Goal: Transaction & Acquisition: Book appointment/travel/reservation

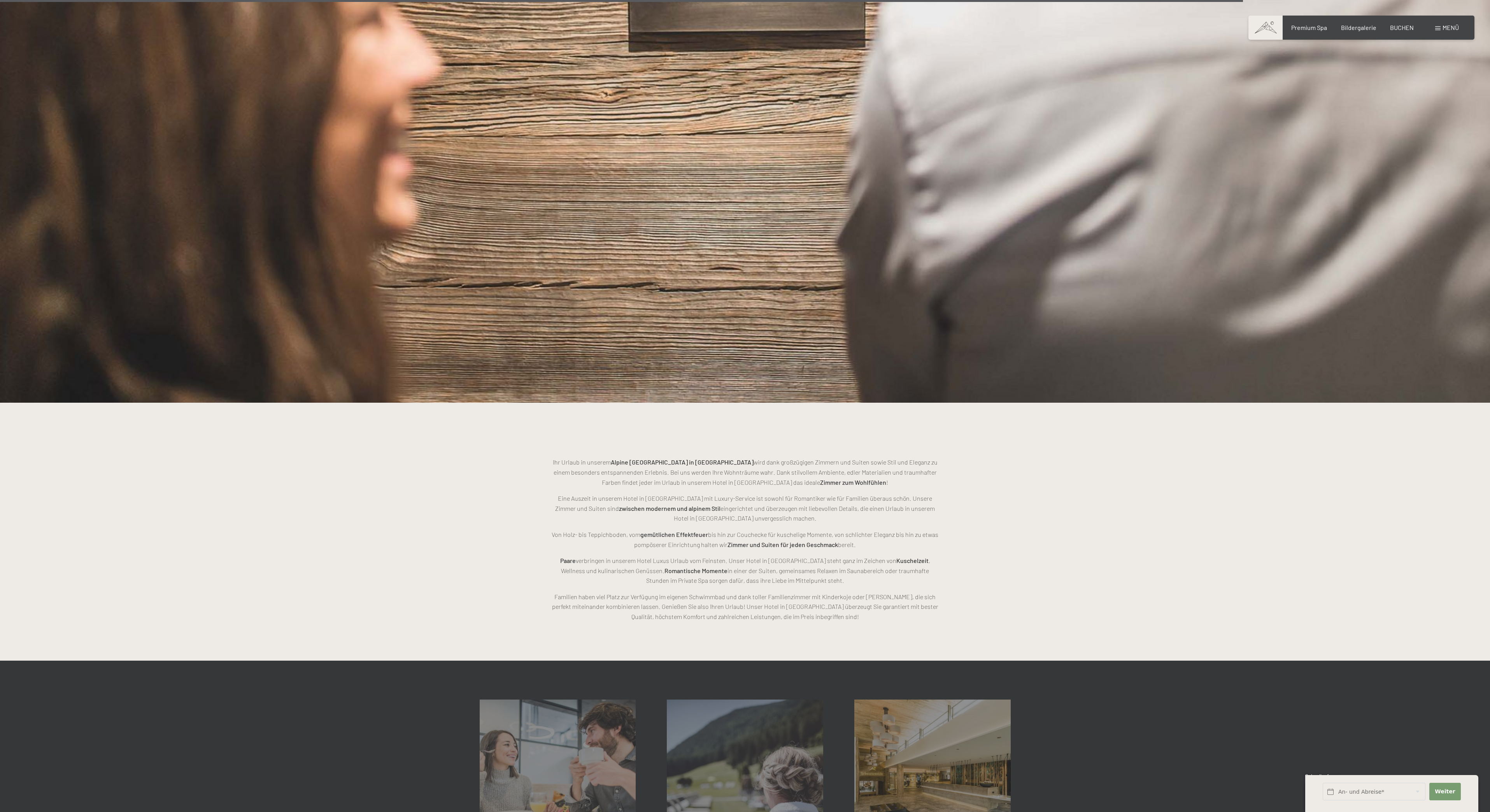
scroll to position [2076, 0]
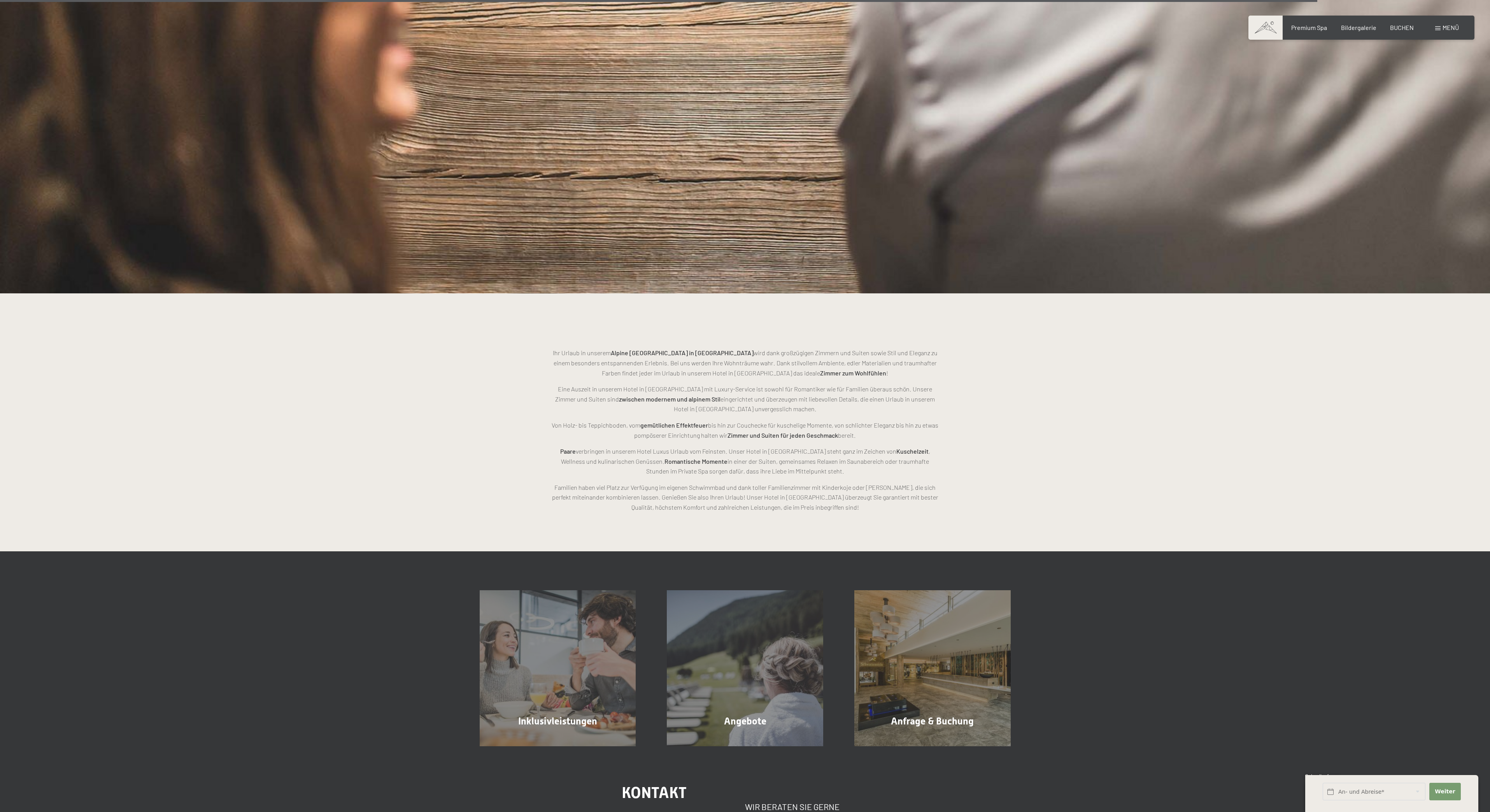
click at [187, 661] on div "Inklusivleistungen Mehr erfahren Angebote Mehr erfahren Anfrage & Buchung Mehr …" at bounding box center [745, 649] width 1490 height 195
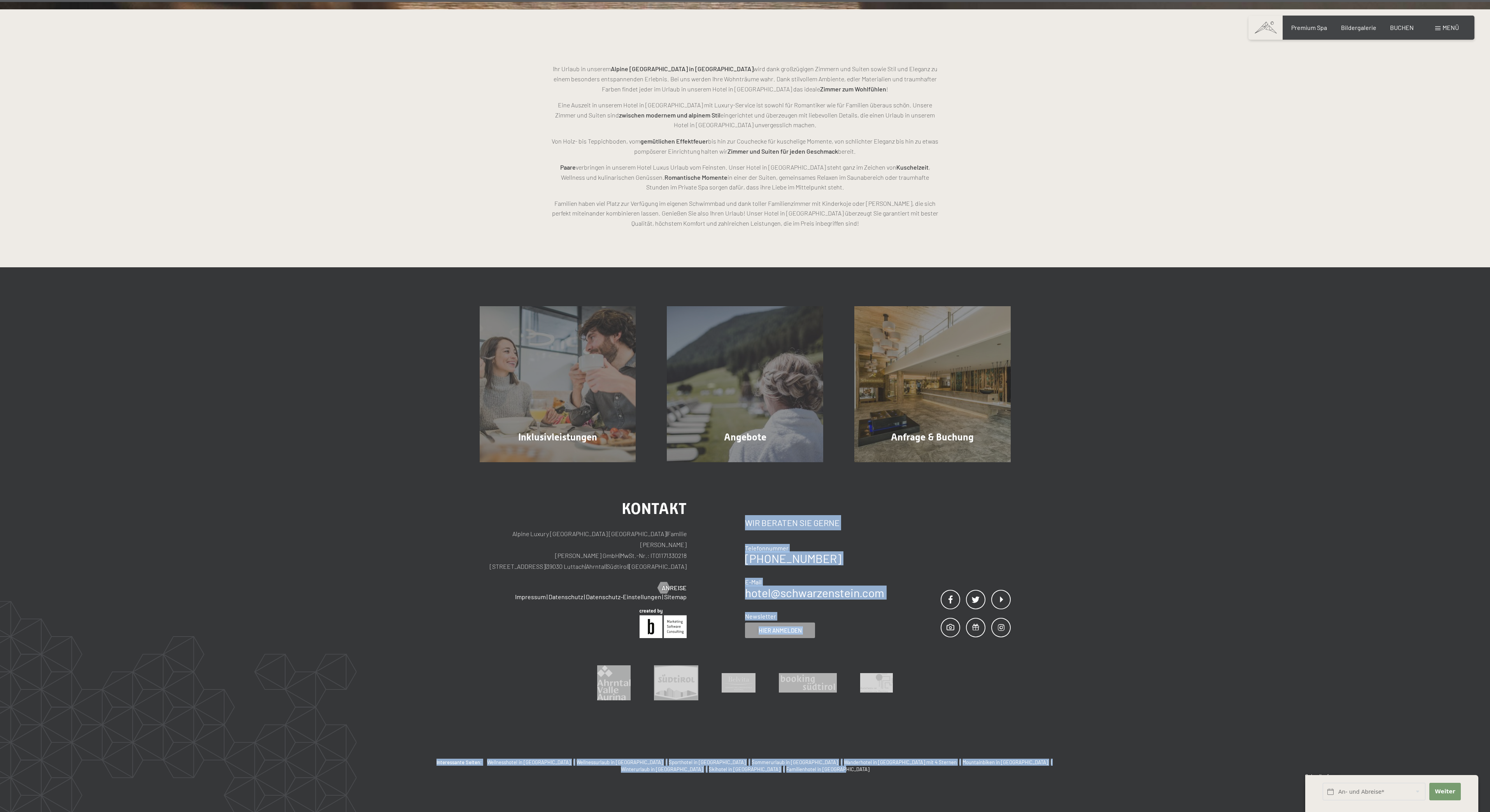
drag, startPoint x: 267, startPoint y: 799, endPoint x: 306, endPoint y: 811, distance: 40.8
click at [306, 811] on footer "Inklusivleistungen Mehr erfahren Angebote Mehr erfahren Anfrage & Buchung Mehr …" at bounding box center [745, 549] width 1490 height 564
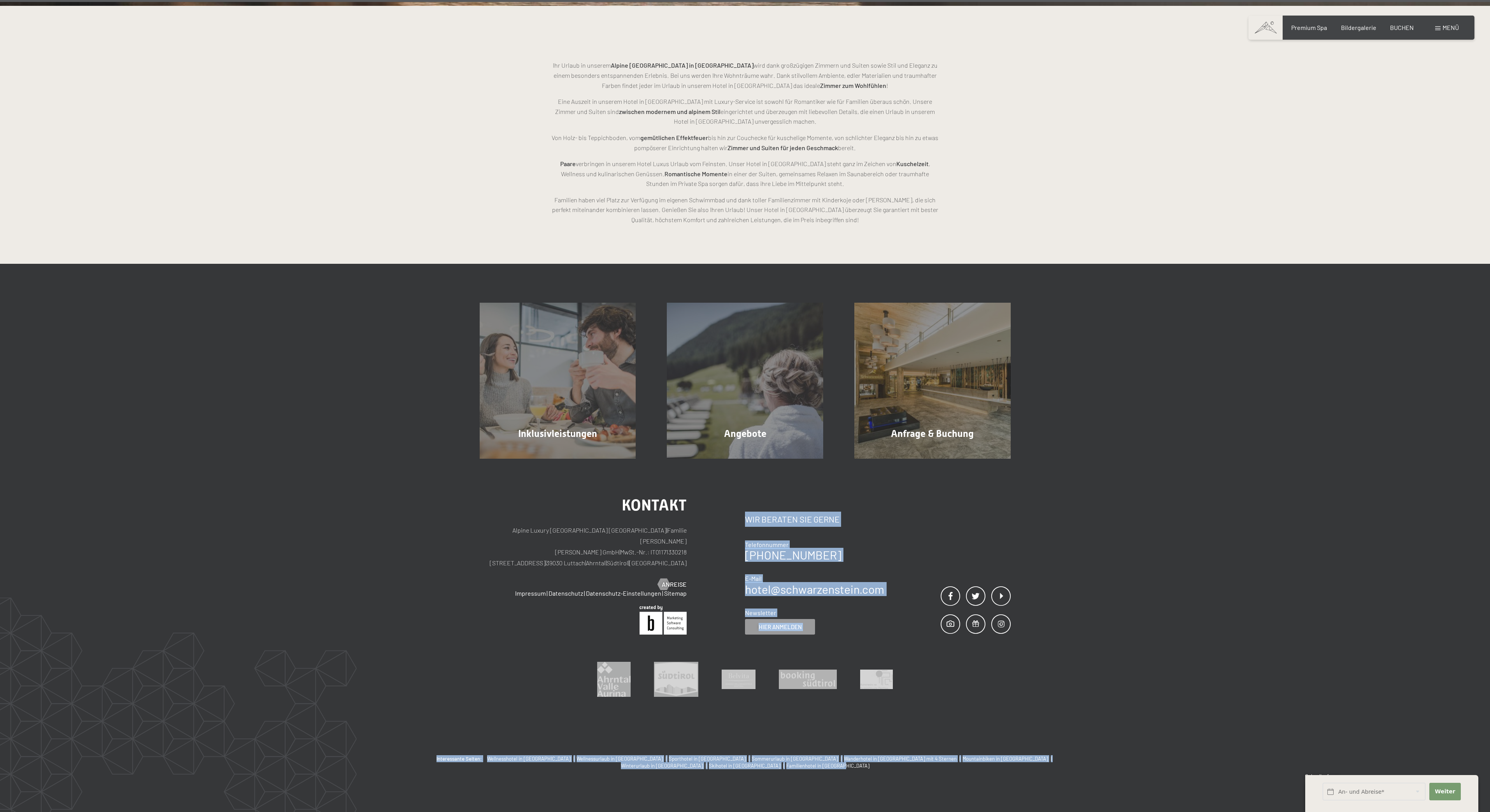
click at [306, 811] on div "Interessante Seiten: Wellnesshotel in [GEOGRAPHIC_DATA] | Wellnessurlaub in [GE…" at bounding box center [745, 791] width 1490 height 72
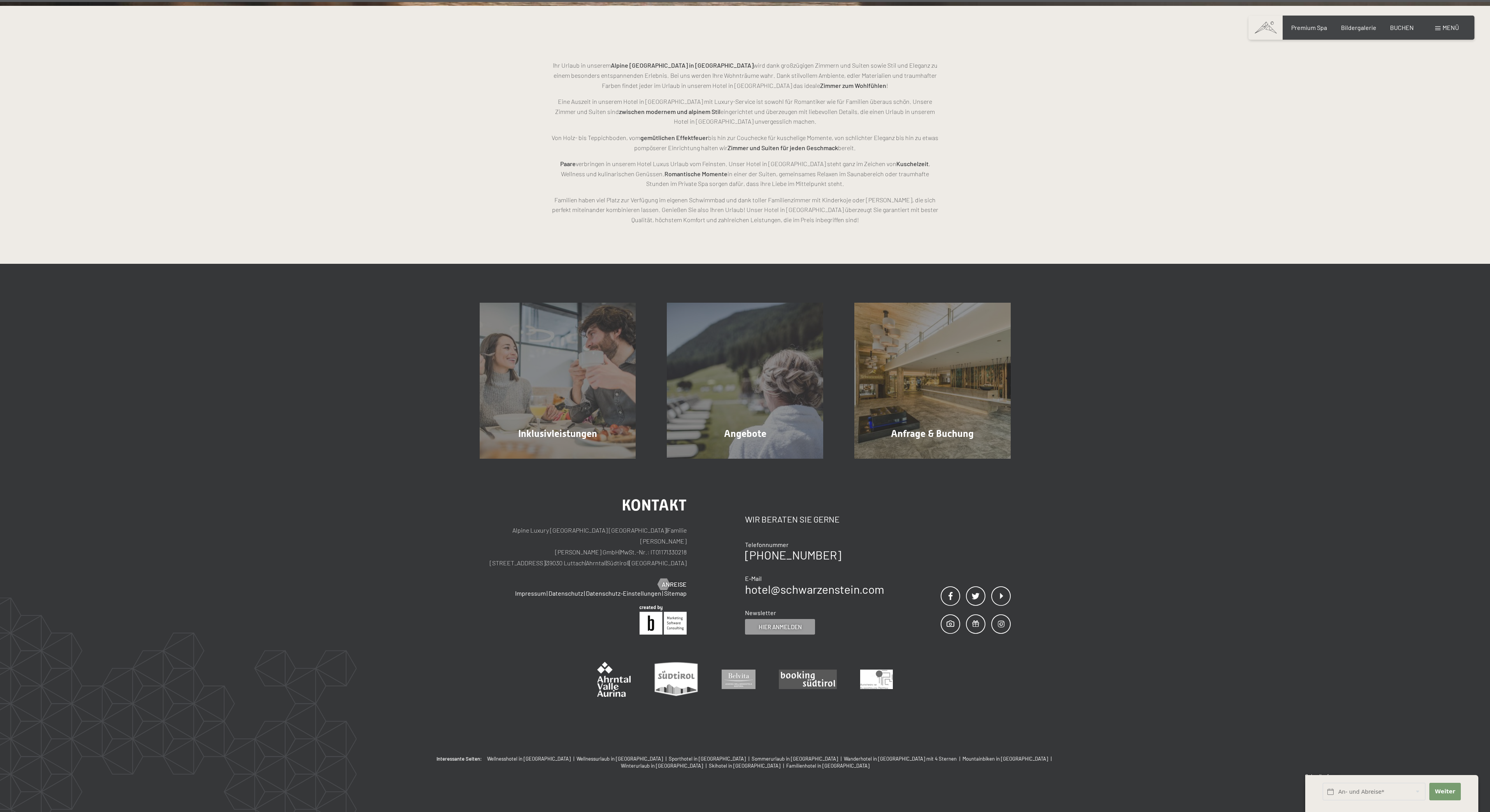
click at [306, 811] on div "Interessante Seiten: Wellnesshotel in [GEOGRAPHIC_DATA] | Wellnessurlaub in [GE…" at bounding box center [745, 791] width 1490 height 72
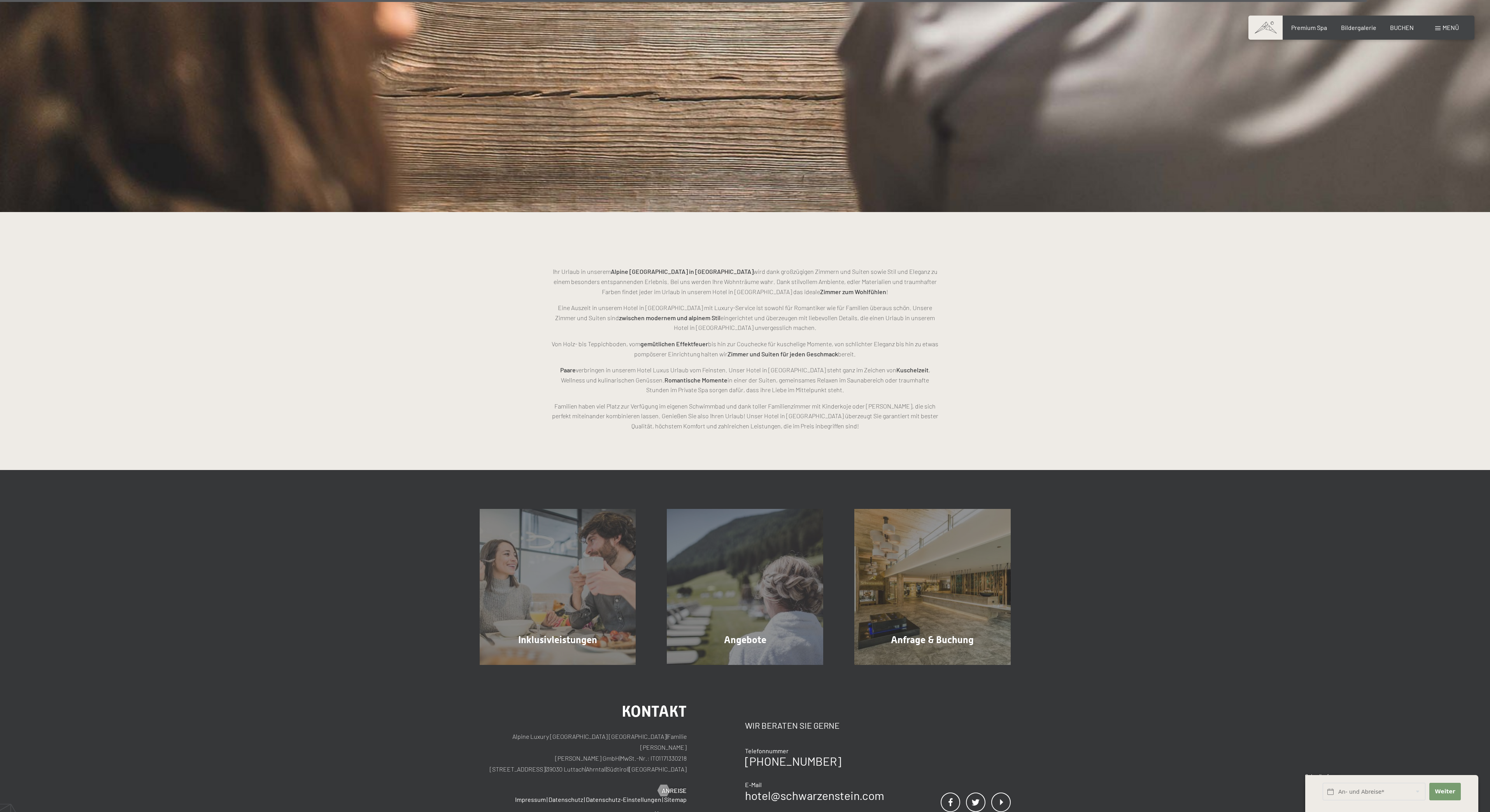
click at [256, 804] on div "Kontakt Alpine Luxury [GEOGRAPHIC_DATA] SCHWARZENSTEIN | Familie [PERSON_NAME] …" at bounding box center [745, 813] width 1490 height 297
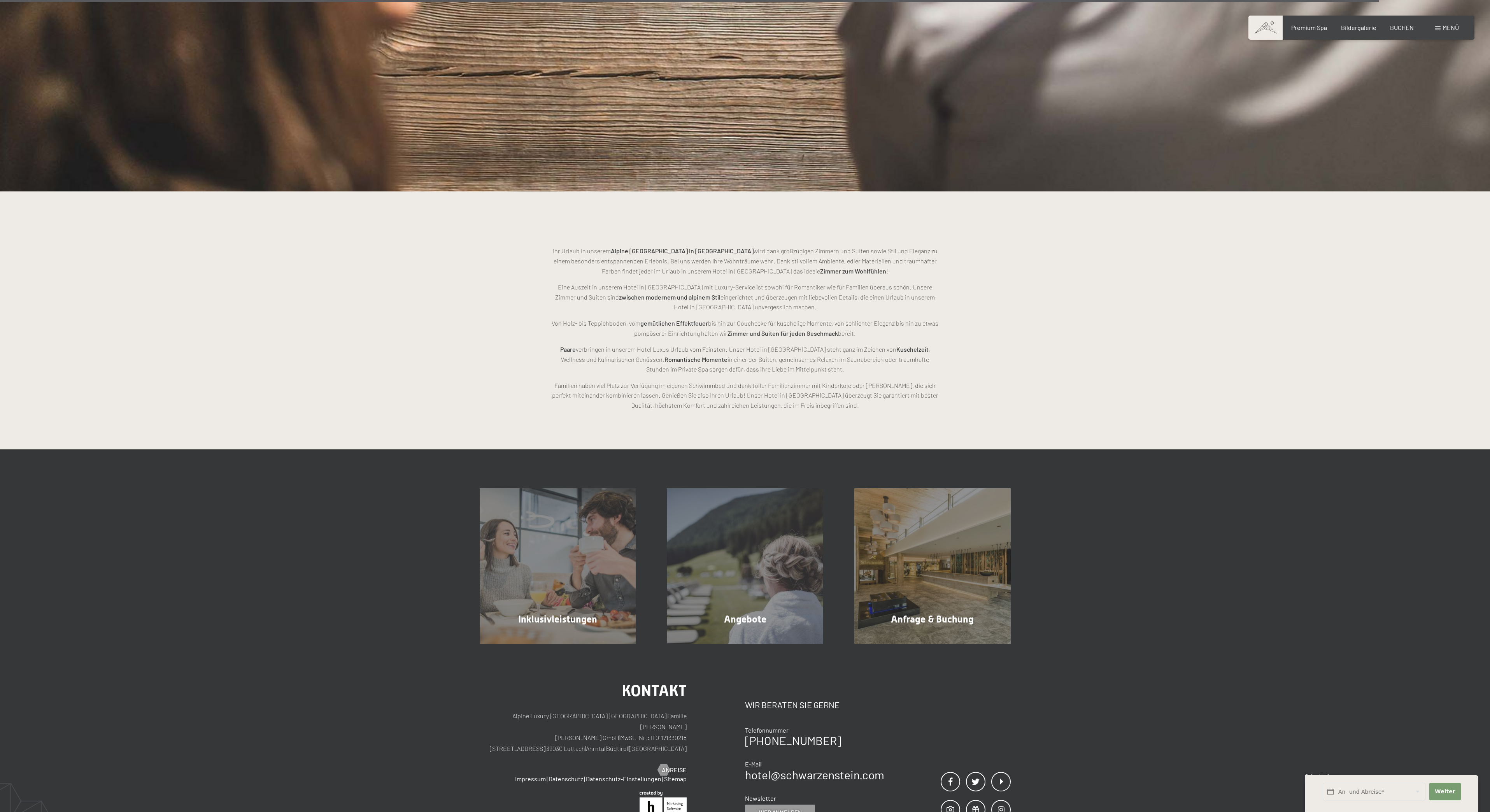
click at [256, 803] on div "Kontakt Alpine Luxury [GEOGRAPHIC_DATA] SCHWARZENSTEIN | Familie [PERSON_NAME] …" at bounding box center [745, 792] width 1490 height 297
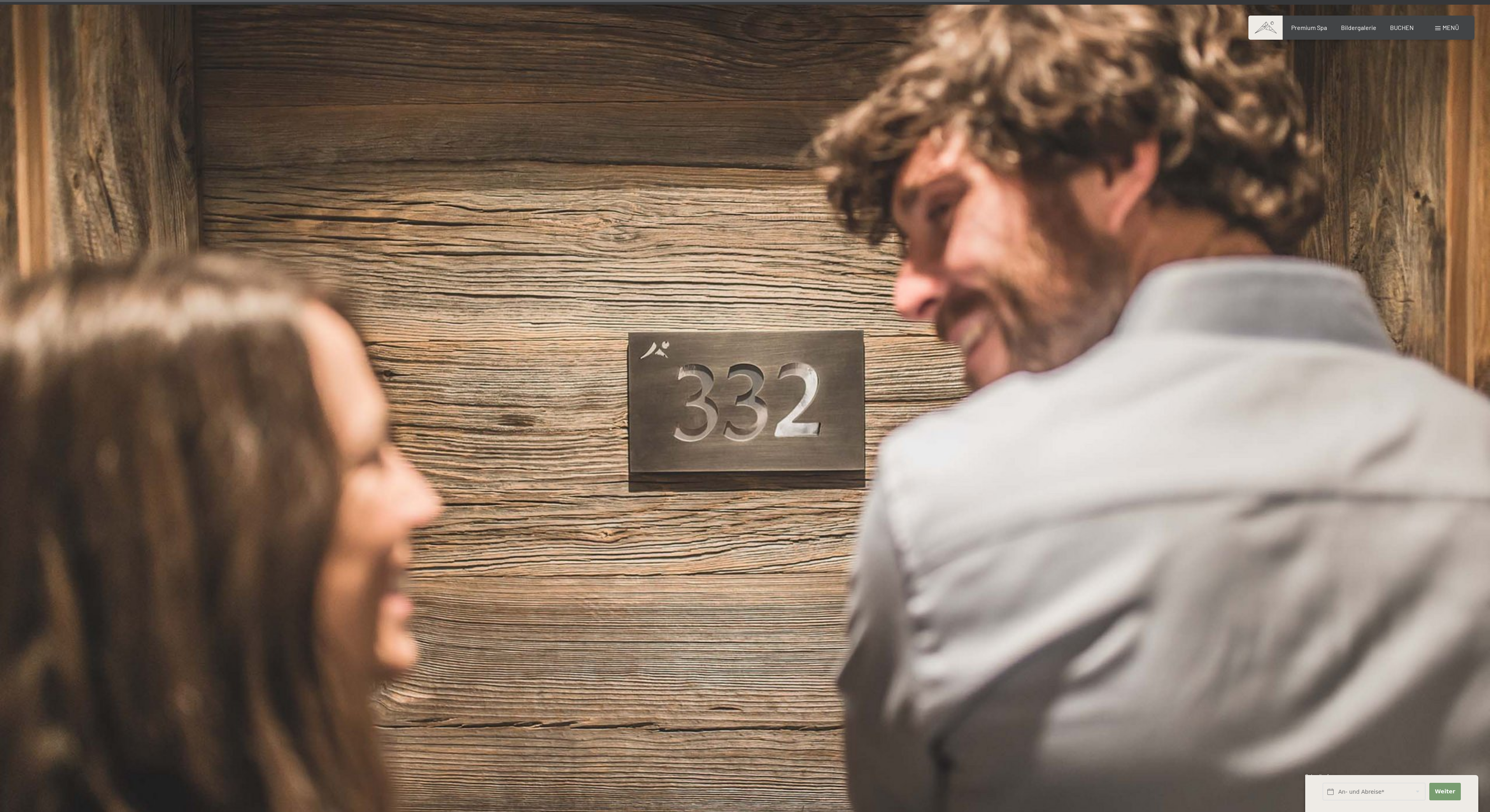
scroll to position [1653, 0]
drag, startPoint x: 474, startPoint y: 615, endPoint x: 530, endPoint y: 707, distance: 107.7
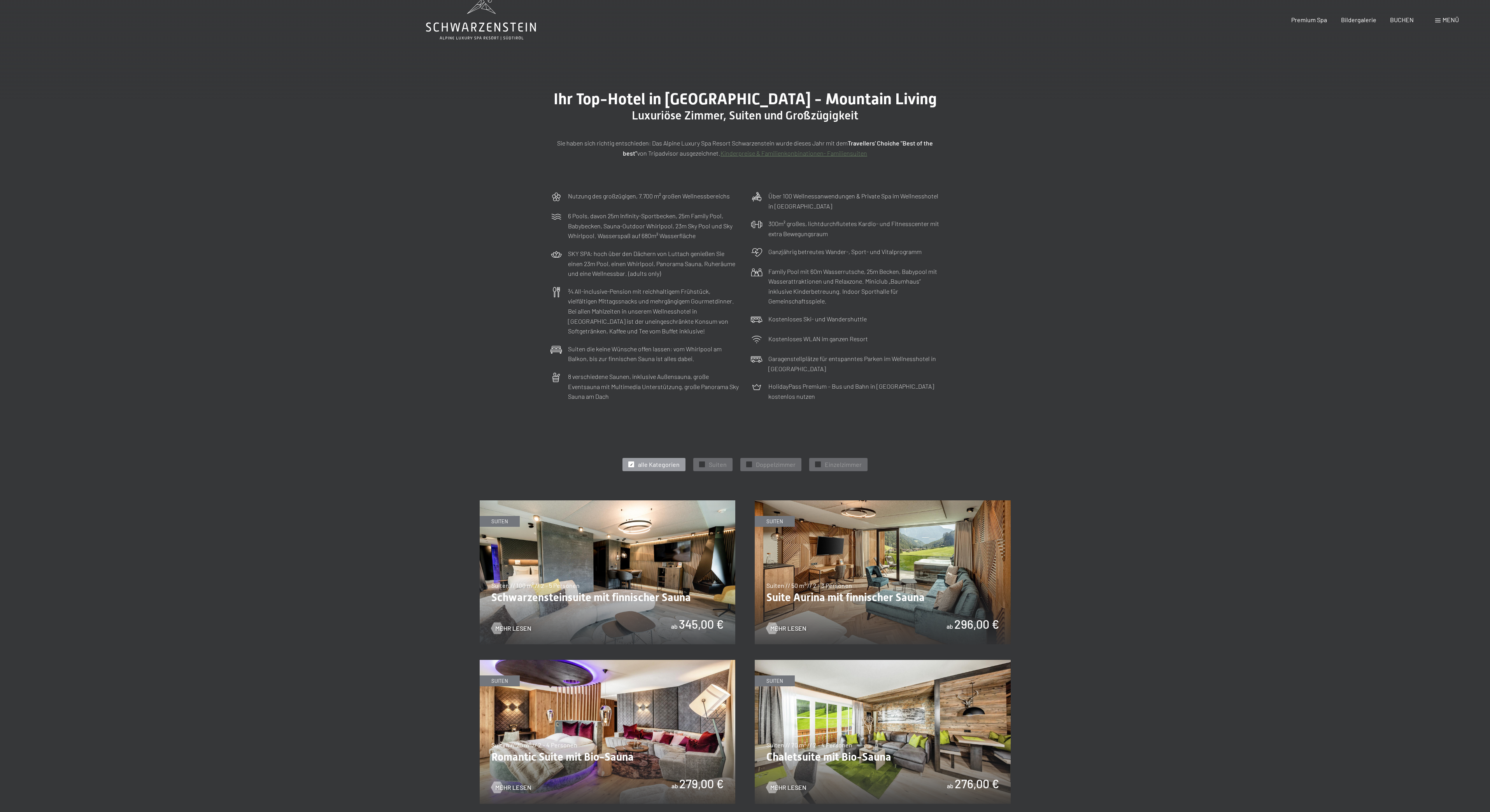
scroll to position [0, 0]
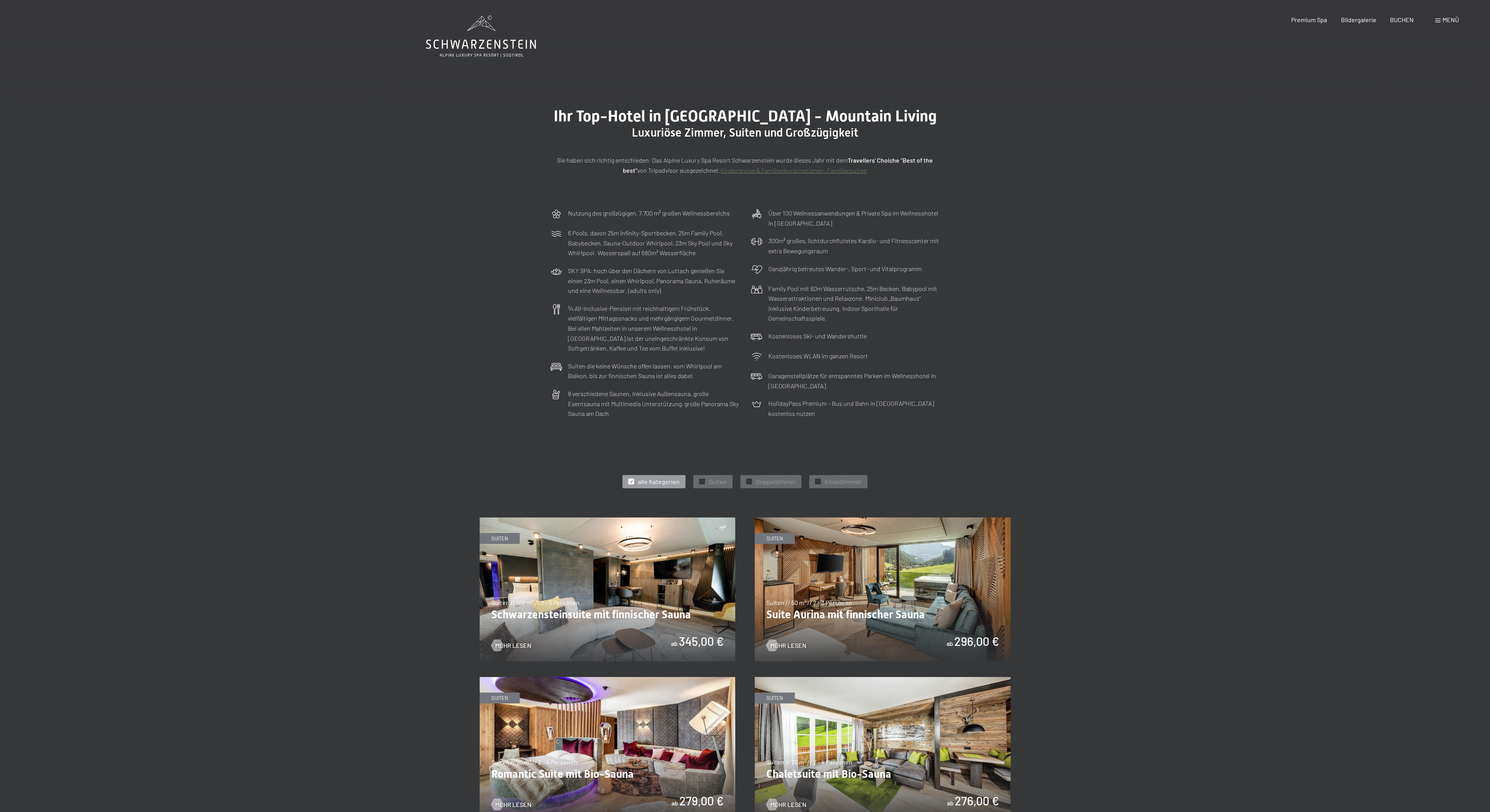
drag, startPoint x: 1078, startPoint y: 649, endPoint x: 1093, endPoint y: 642, distance: 16.6
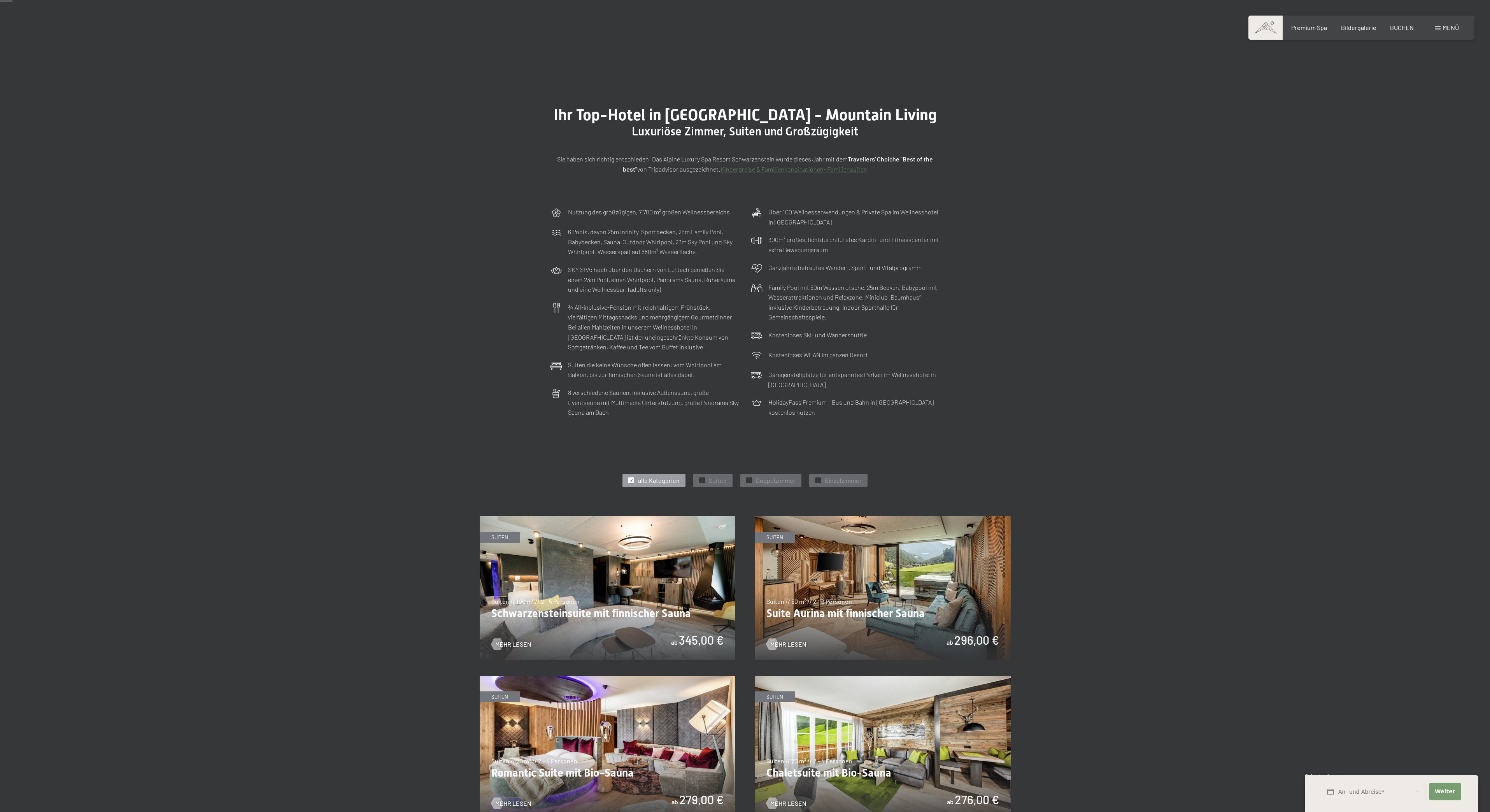
scroll to position [21, 0]
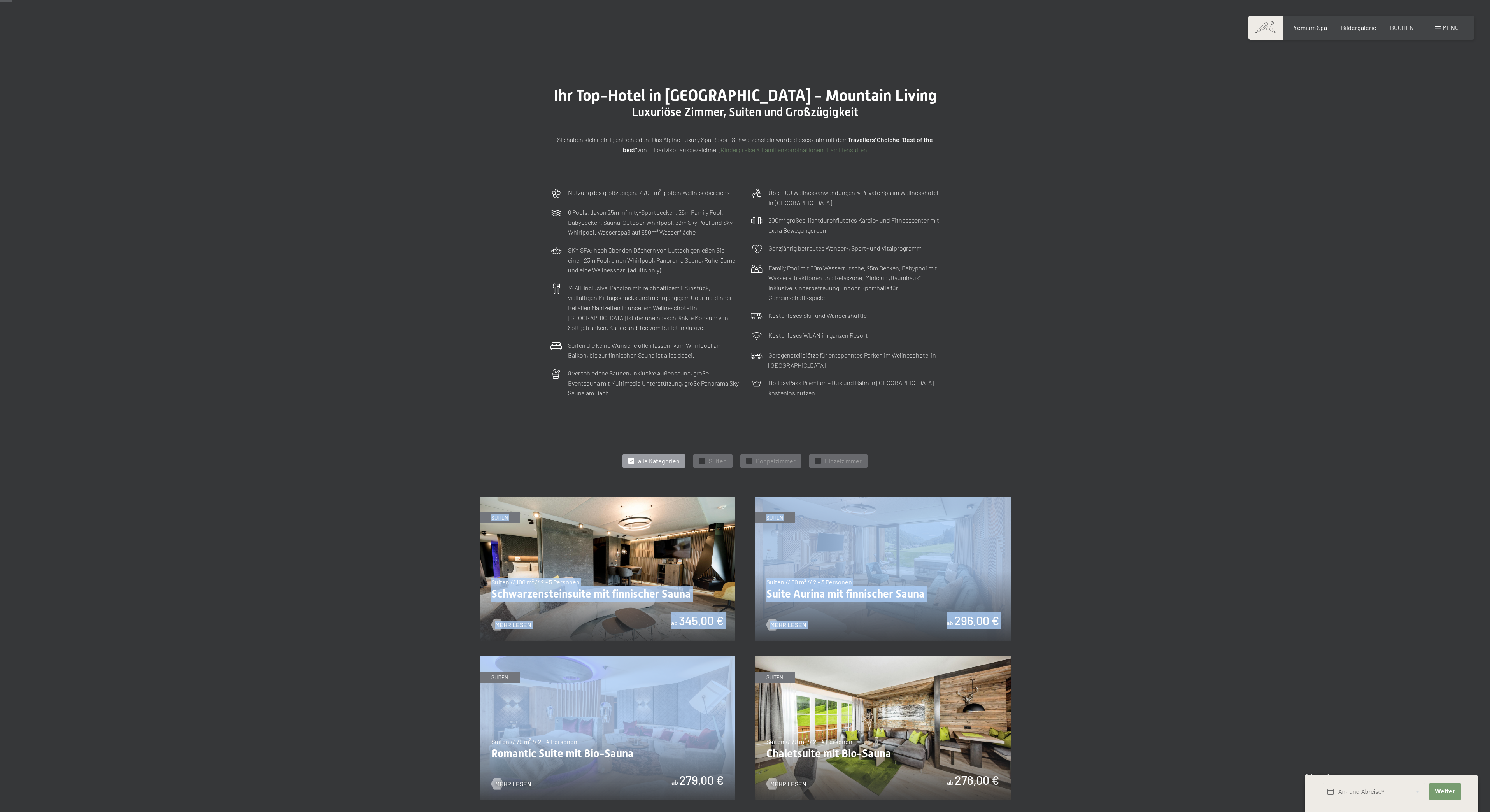
drag, startPoint x: 1130, startPoint y: 626, endPoint x: 1189, endPoint y: 596, distance: 66.2
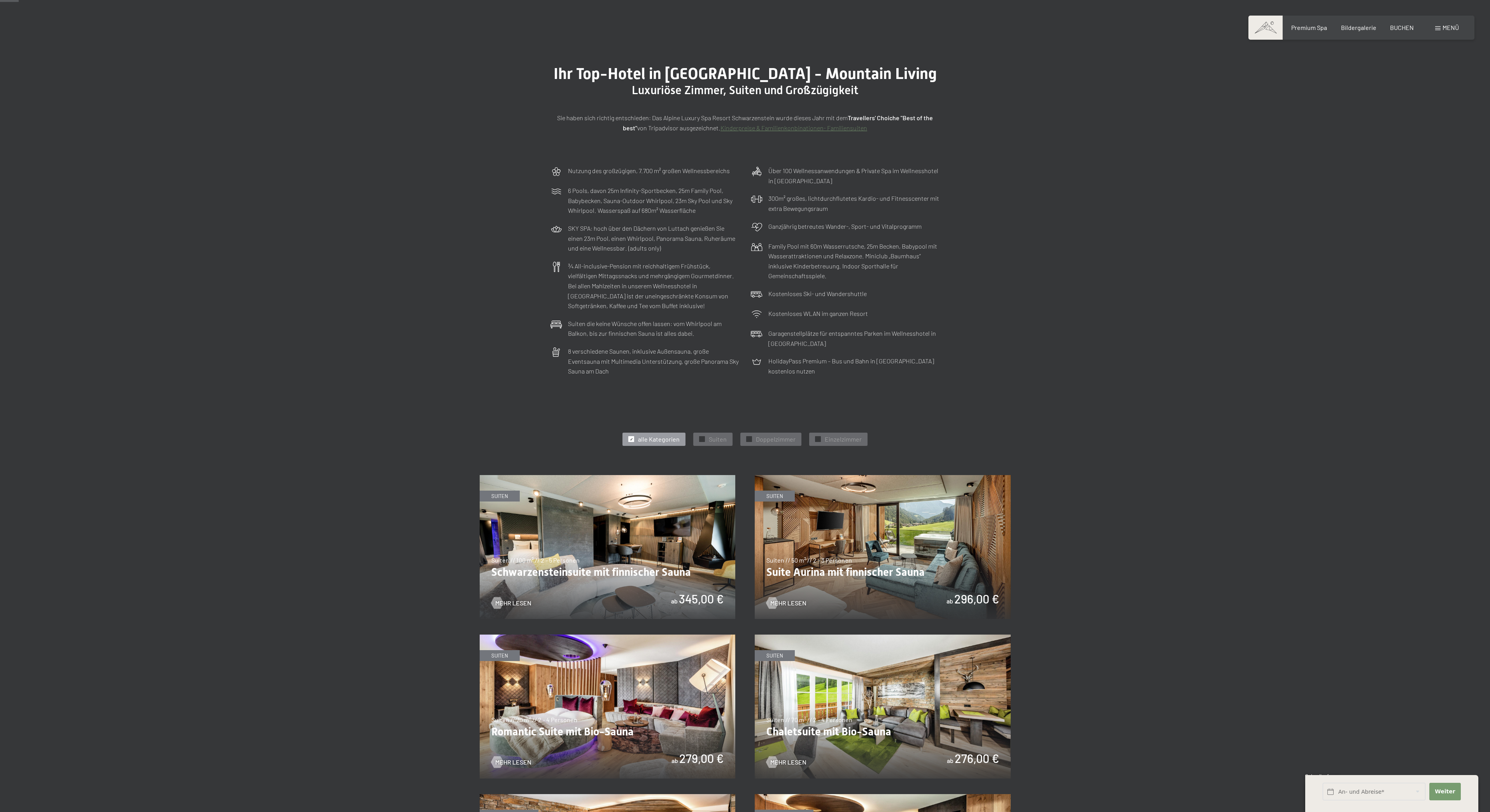
click at [1366, 362] on div "Nutzung des großzügigen, 7.700 m² großen Wellnessbereichs 6 Pools, davon 25m In…" at bounding box center [745, 271] width 1490 height 218
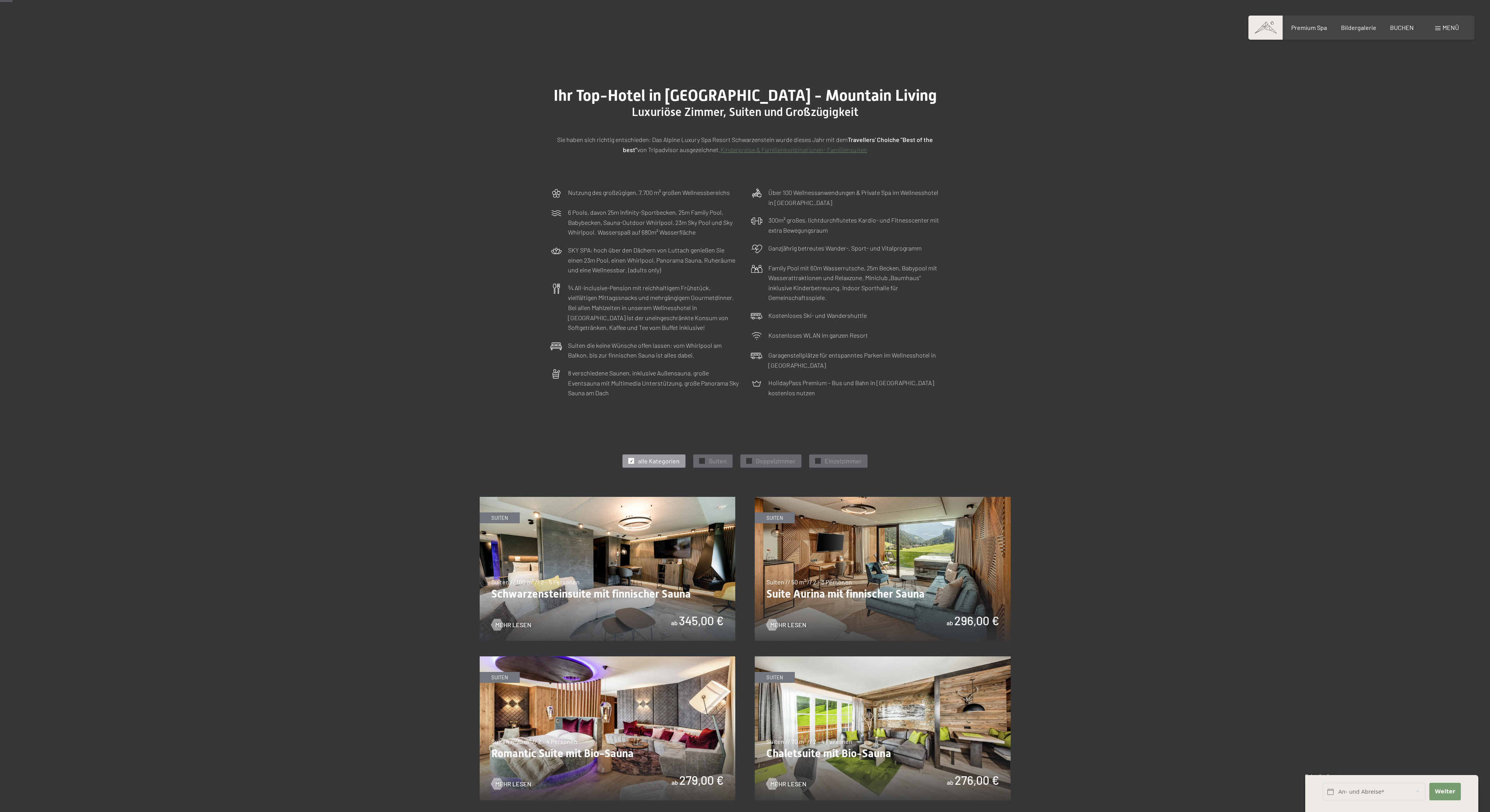
click at [1377, 370] on div "Nutzung des großzügigen, 7.700 m² großen Wellnessbereichs 6 Pools, davon 25m In…" at bounding box center [745, 292] width 1490 height 218
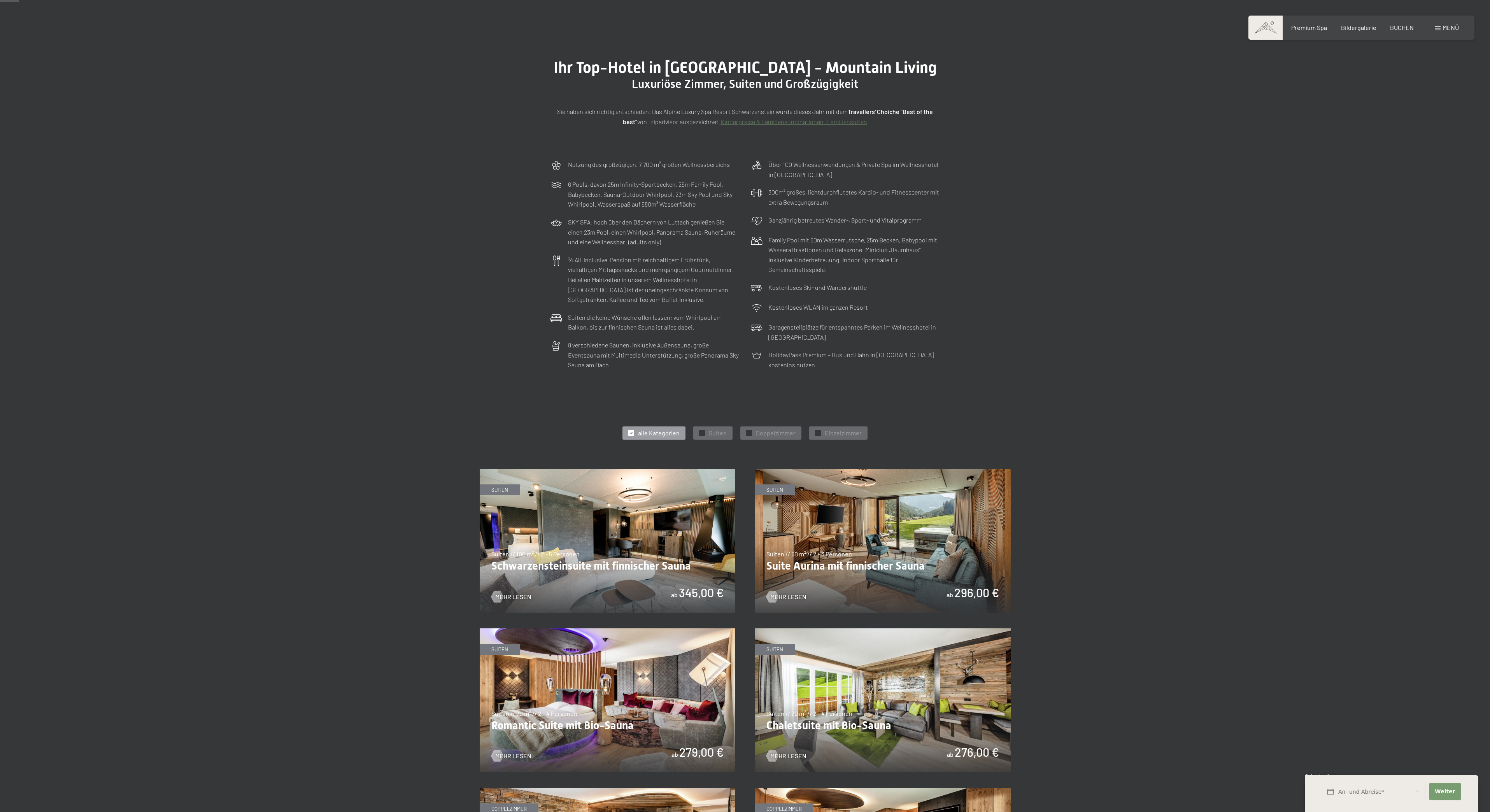
scroll to position [62, 0]
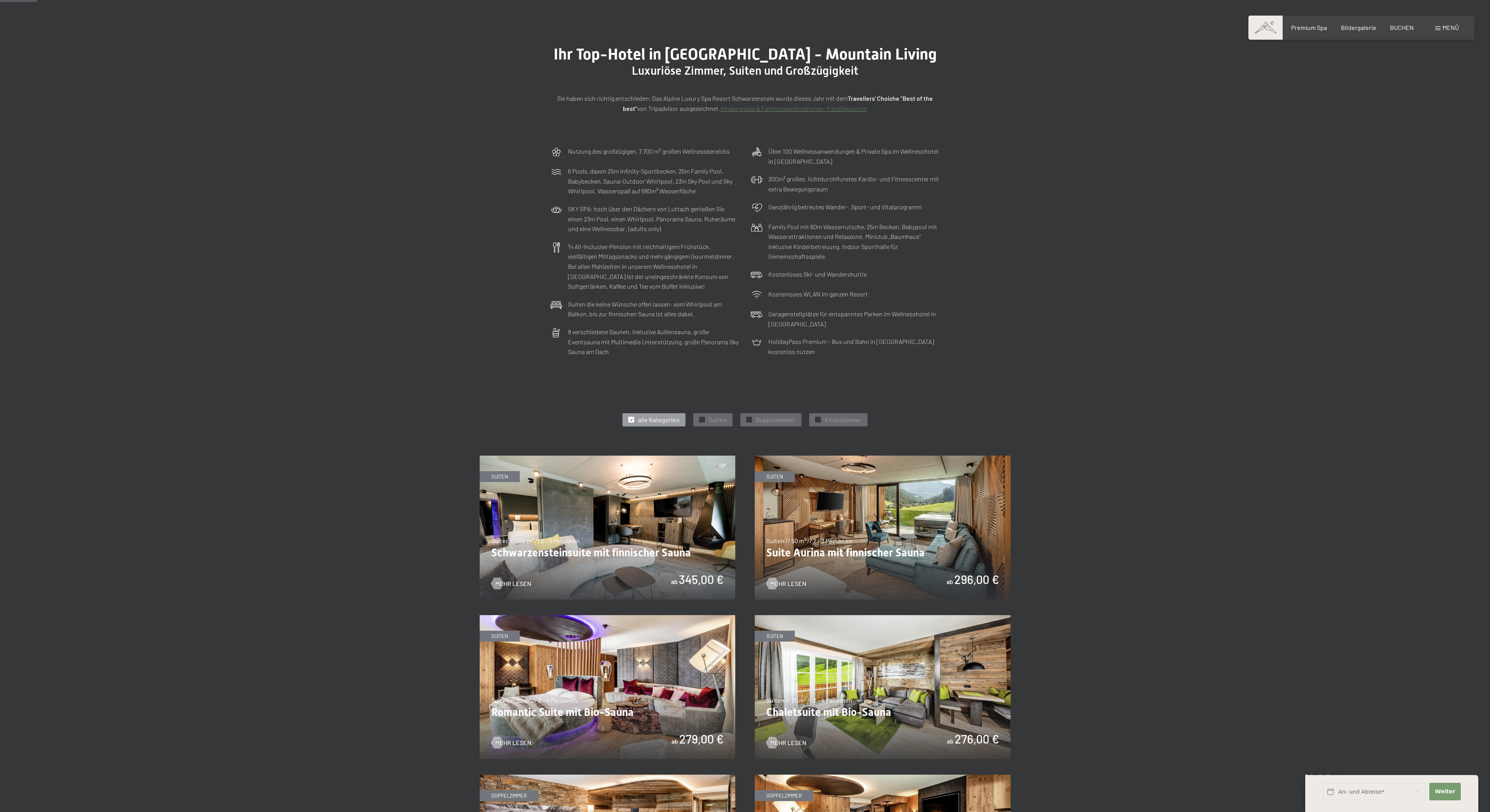
click at [1293, 177] on div "Nutzung des großzügigen, 7.700 m² großen Wellnessbereichs 6 Pools, davon 25m In…" at bounding box center [745, 251] width 1490 height 218
click at [1292, 177] on div "Nutzung des großzügigen, 7.700 m² großen Wellnessbereichs 6 Pools, davon 25m In…" at bounding box center [745, 251] width 1490 height 218
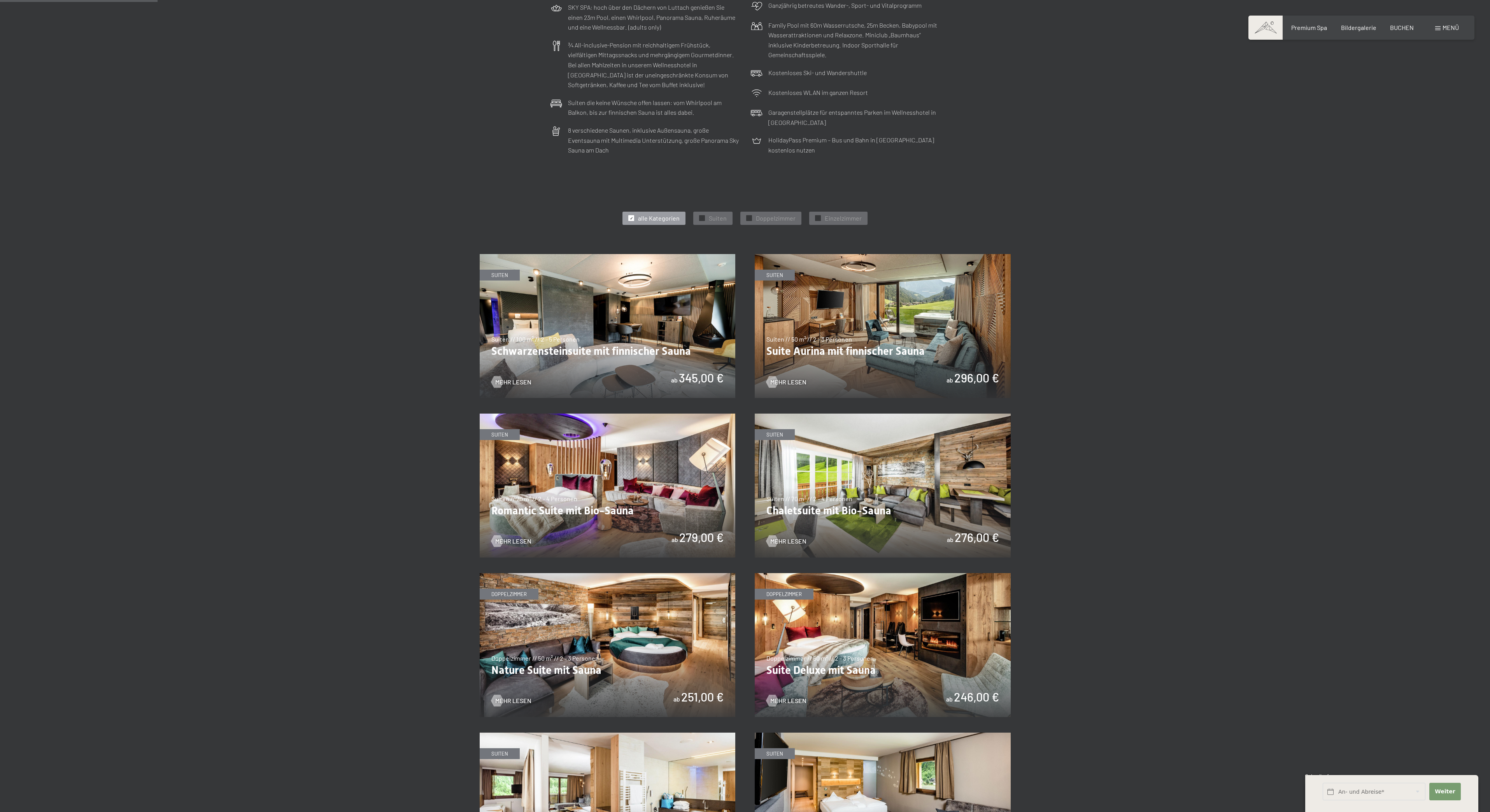
scroll to position [268, 0]
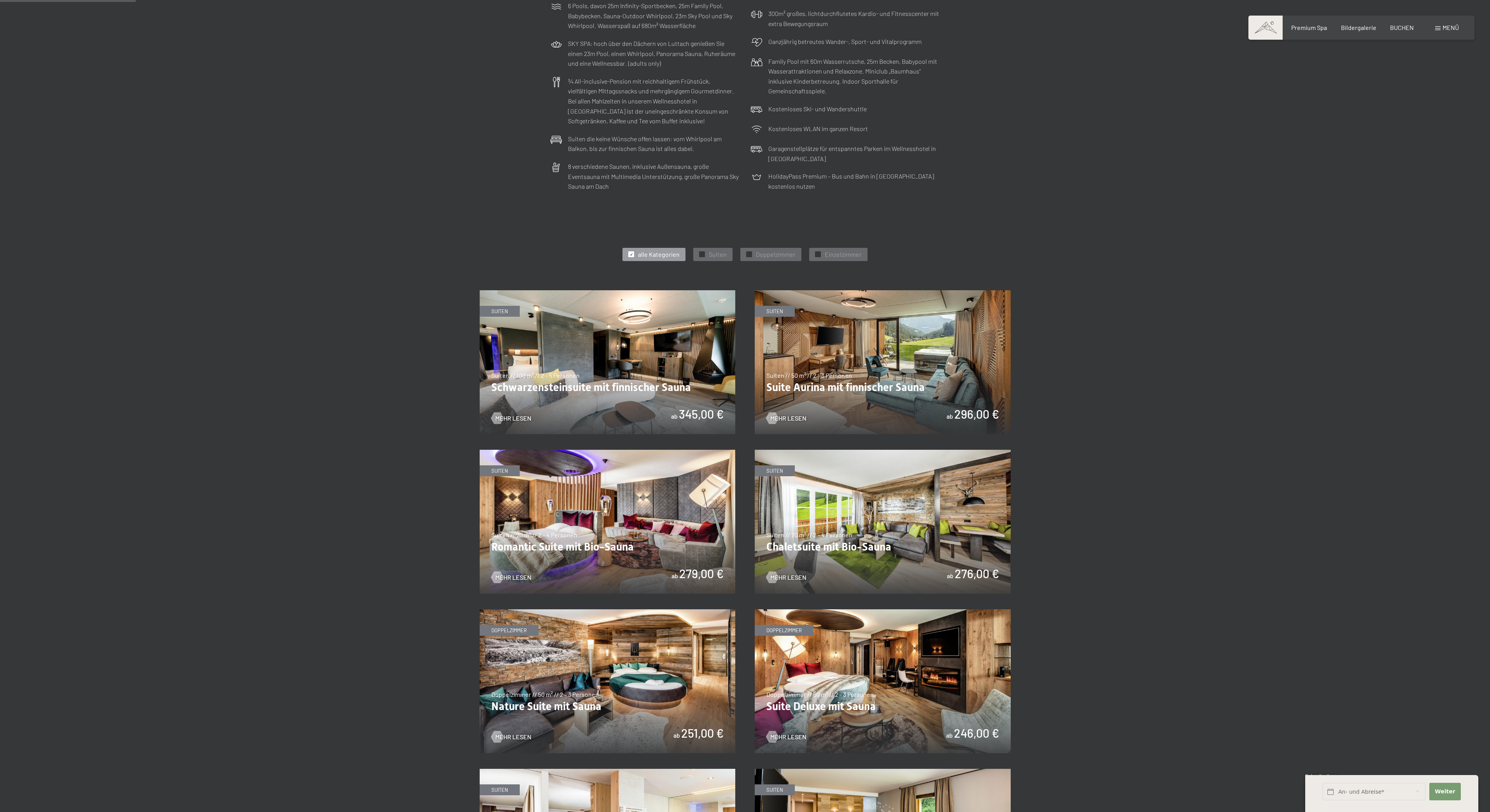
drag, startPoint x: 255, startPoint y: 41, endPoint x: 735, endPoint y: 477, distance: 648.5
click at [264, 46] on div "Nutzung des großzügigen, 7.700 m² großen Wellnessbereichs 6 Pools, davon 25m In…" at bounding box center [745, 86] width 1490 height 218
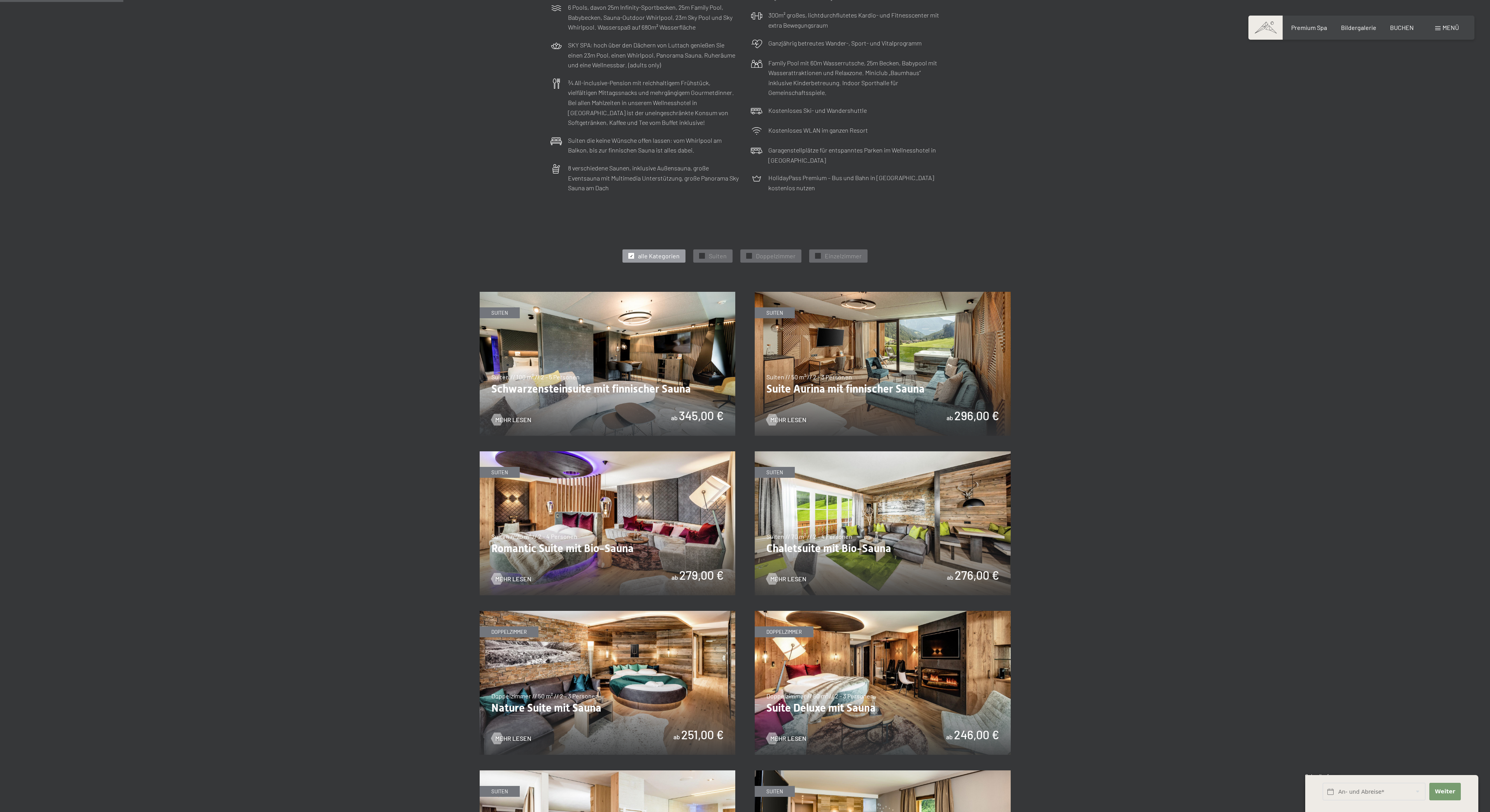
scroll to position [206, 0]
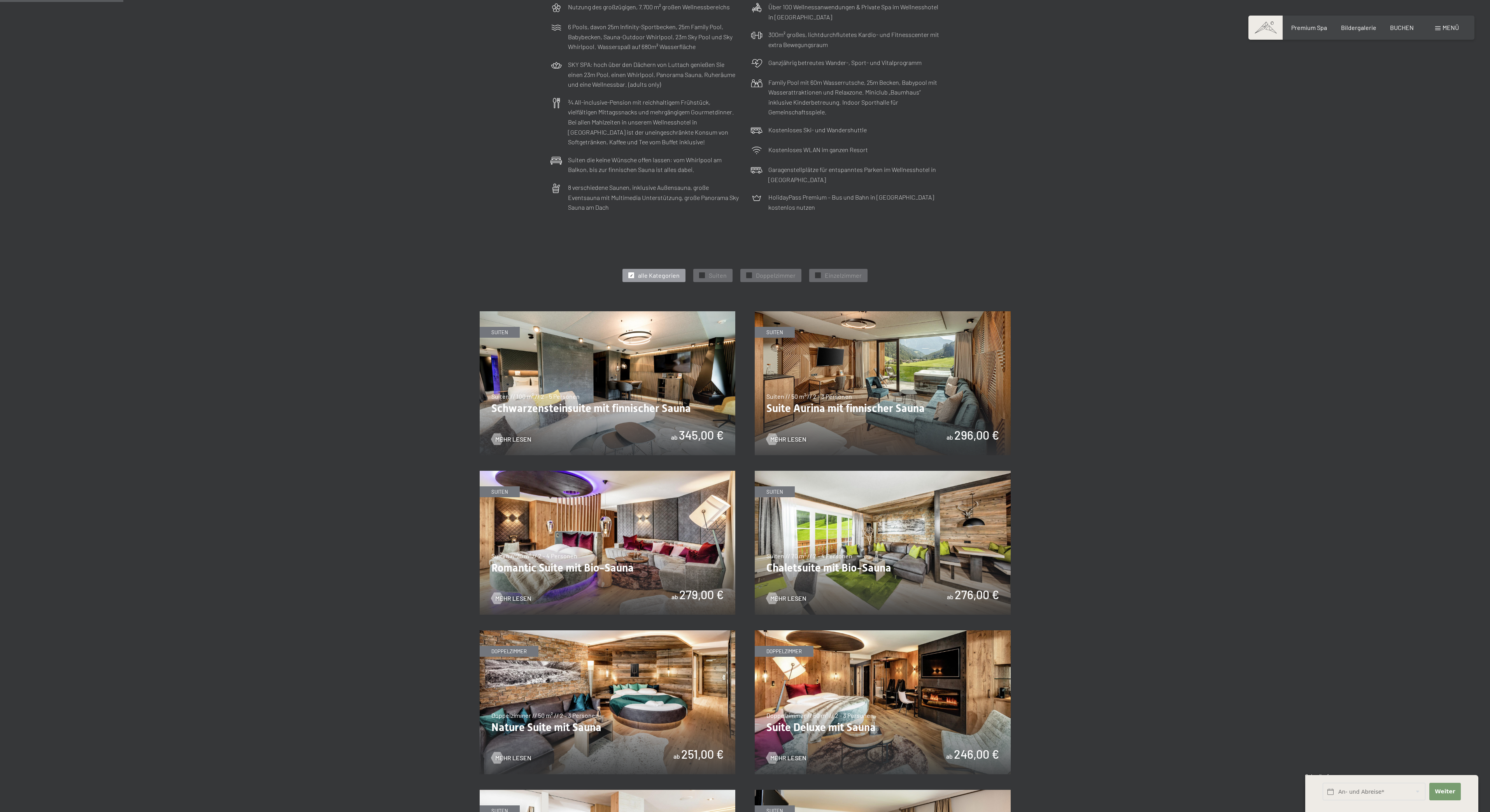
drag, startPoint x: 758, startPoint y: 811, endPoint x: 814, endPoint y: 721, distance: 106.0
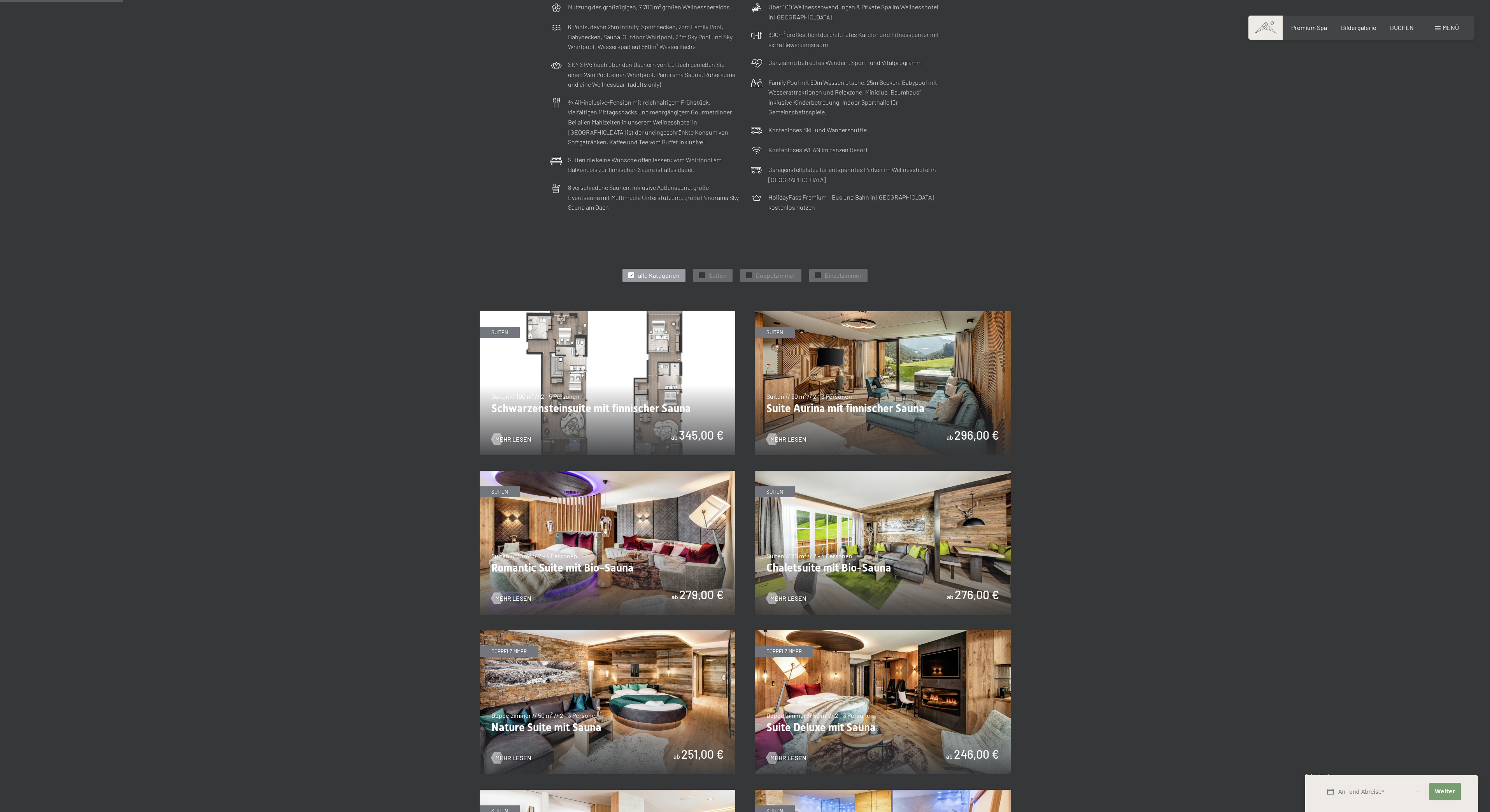
drag, startPoint x: 511, startPoint y: 348, endPoint x: 602, endPoint y: 40, distance: 321.2
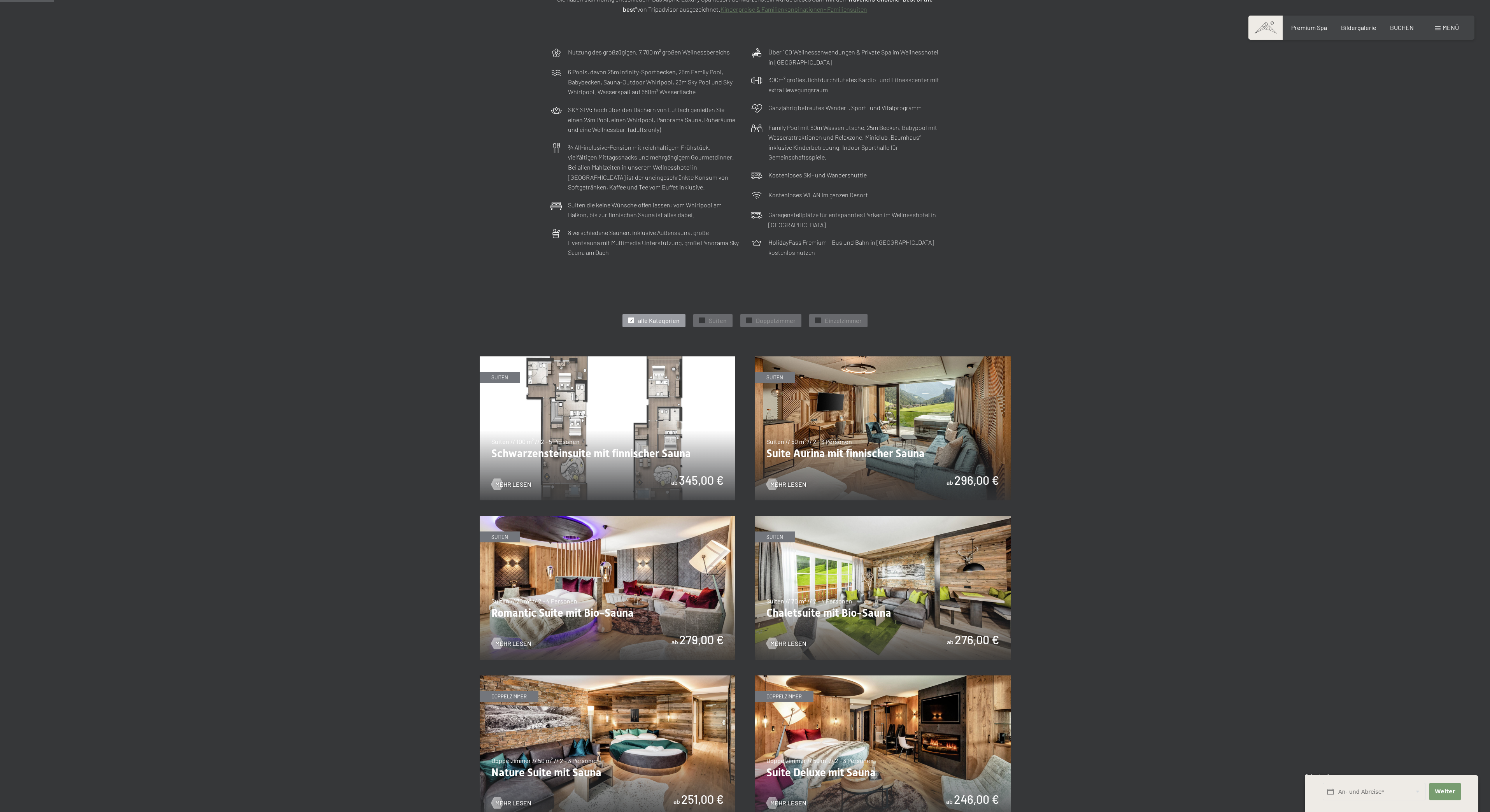
scroll to position [62, 0]
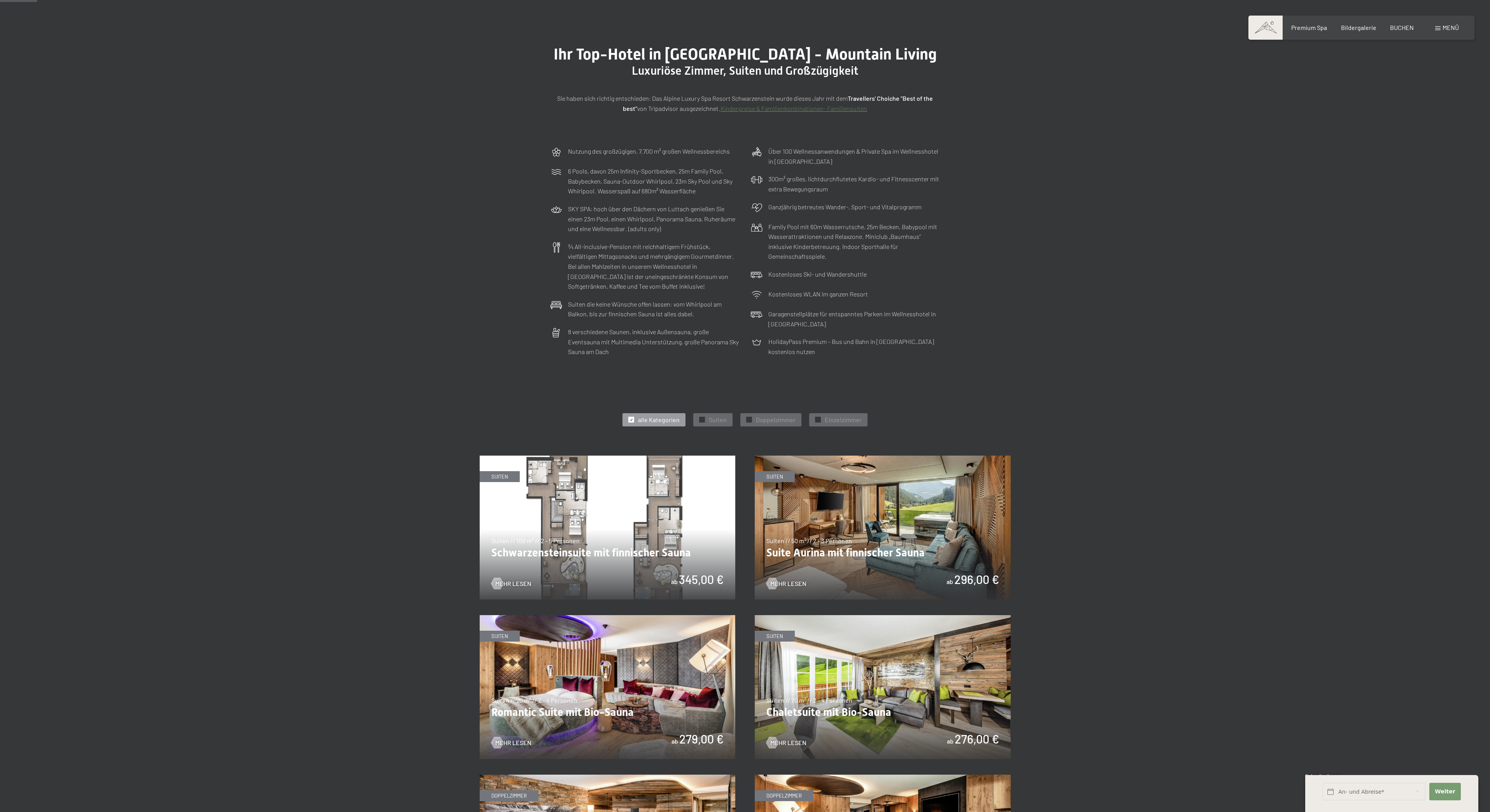
drag, startPoint x: 376, startPoint y: -27, endPoint x: 316, endPoint y: 386, distance: 417.3
click at [544, 45] on div "Ihr Top-Hotel in [GEOGRAPHIC_DATA] - Mountain Living Luxuriöse Zimmer, Suiten u…" at bounding box center [745, 79] width 1490 height 127
drag, startPoint x: 0, startPoint y: 65, endPoint x: 5, endPoint y: 103, distance: 38.3
click at [0, 99] on div "Ihr Top-Hotel in [GEOGRAPHIC_DATA] - Mountain Living Luxuriöse Zimmer, Suiten u…" at bounding box center [745, 79] width 1490 height 127
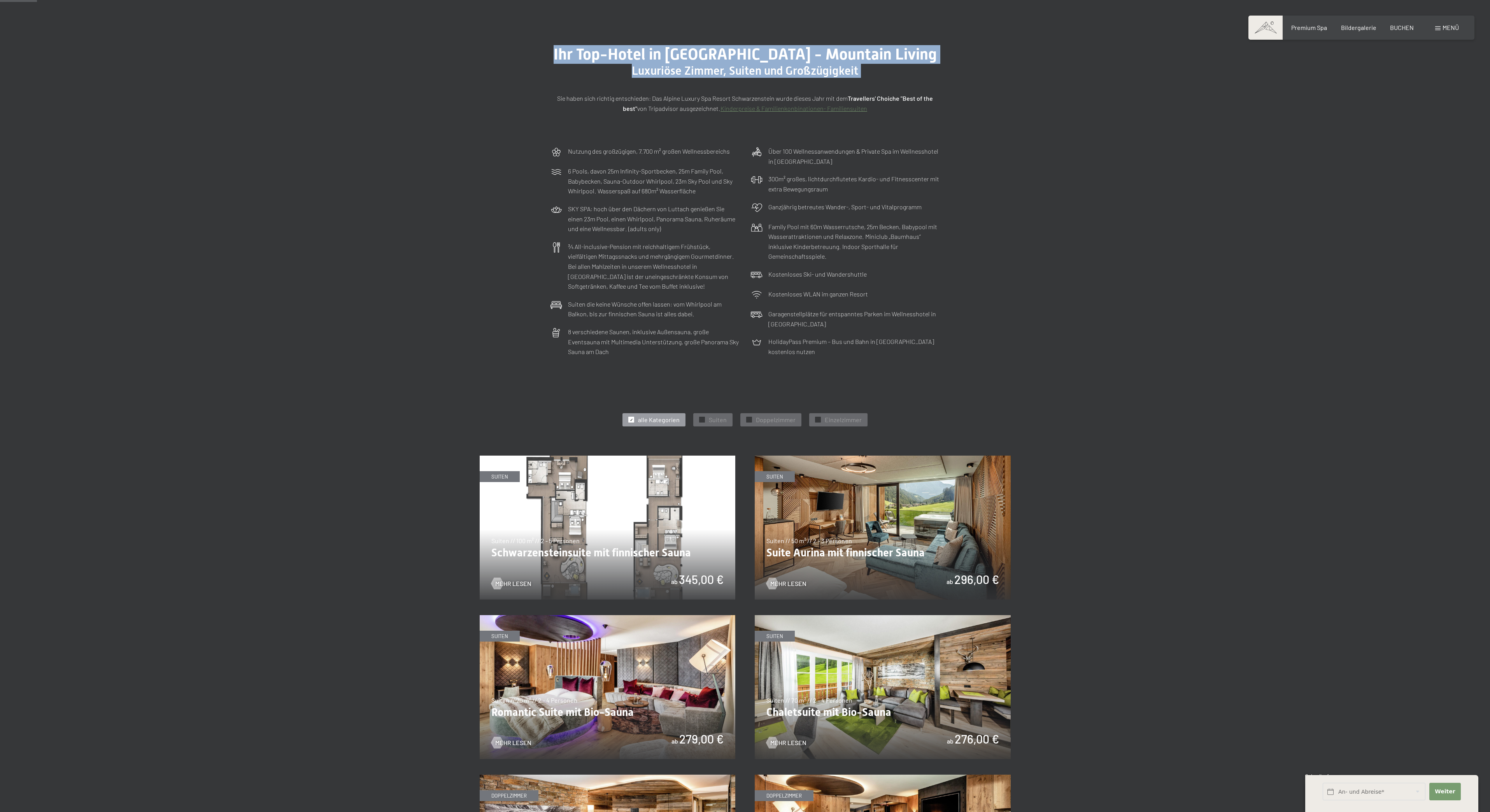
drag, startPoint x: 3, startPoint y: 121, endPoint x: 2, endPoint y: 128, distance: 7.1
click at [2, 128] on div "Ihr Top-Hotel in [GEOGRAPHIC_DATA] - Mountain Living Luxuriöse Zimmer, Suiten u…" at bounding box center [745, 79] width 1490 height 127
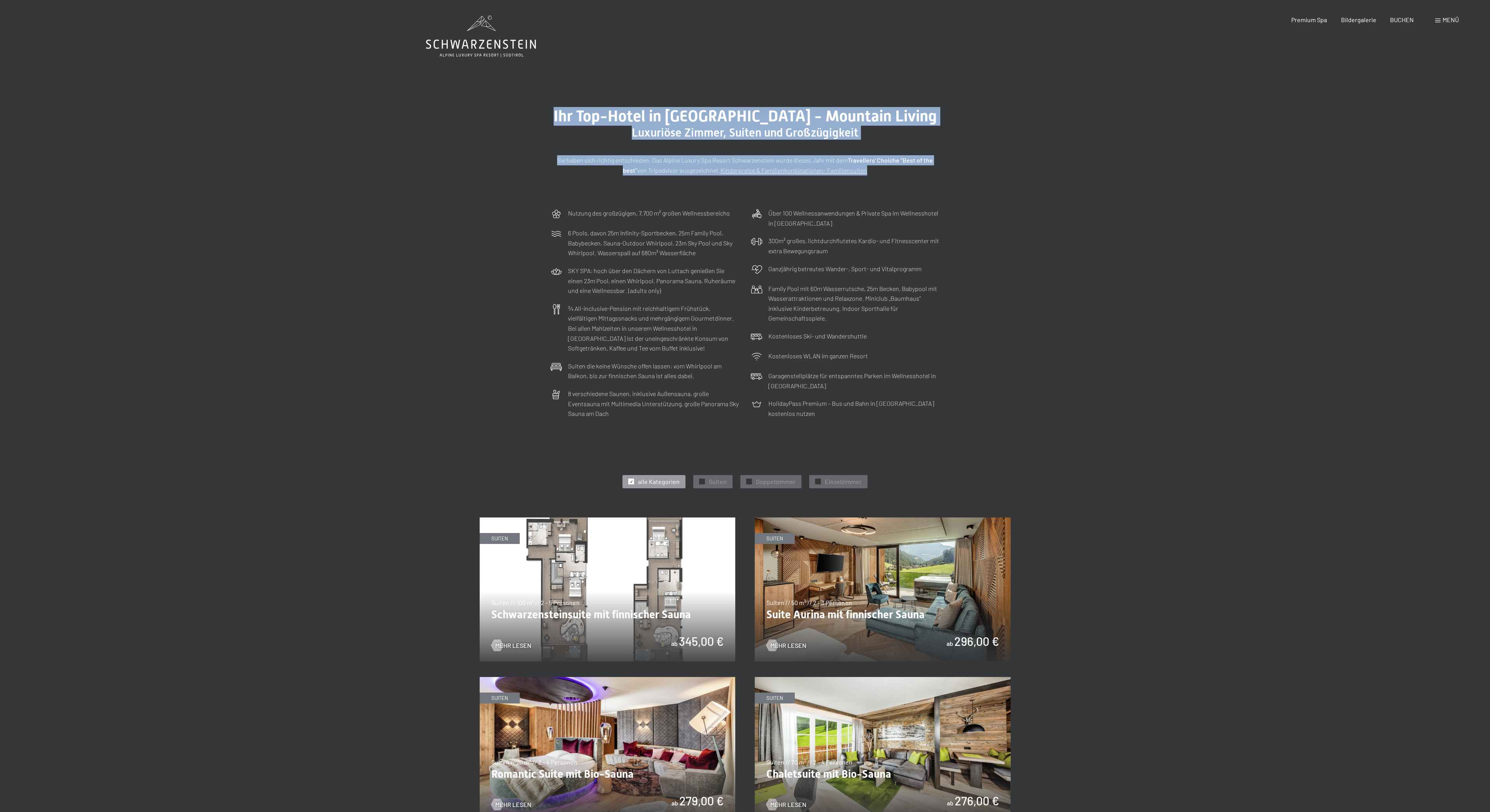
drag, startPoint x: 2, startPoint y: 128, endPoint x: 13, endPoint y: -20, distance: 148.4
